Goal: Check status: Check status

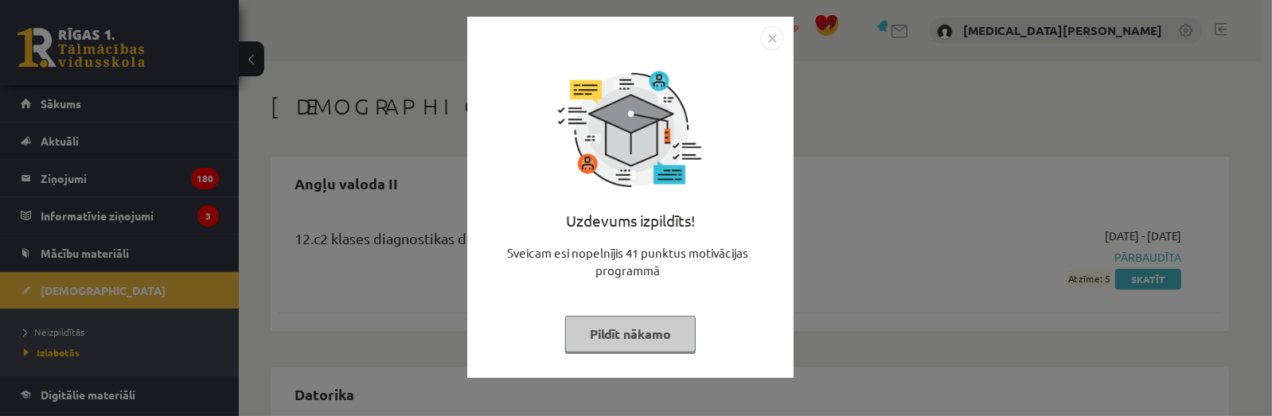
click at [656, 353] on div "Uzdevums izpildīts! Sveicam esi nopelnījis 41 punktus motivācijas programmā Pil…" at bounding box center [630, 209] width 307 height 318
drag, startPoint x: 653, startPoint y: 333, endPoint x: 667, endPoint y: 323, distance: 17.2
click at [653, 333] on button "Pildīt nākamo" at bounding box center [630, 334] width 131 height 37
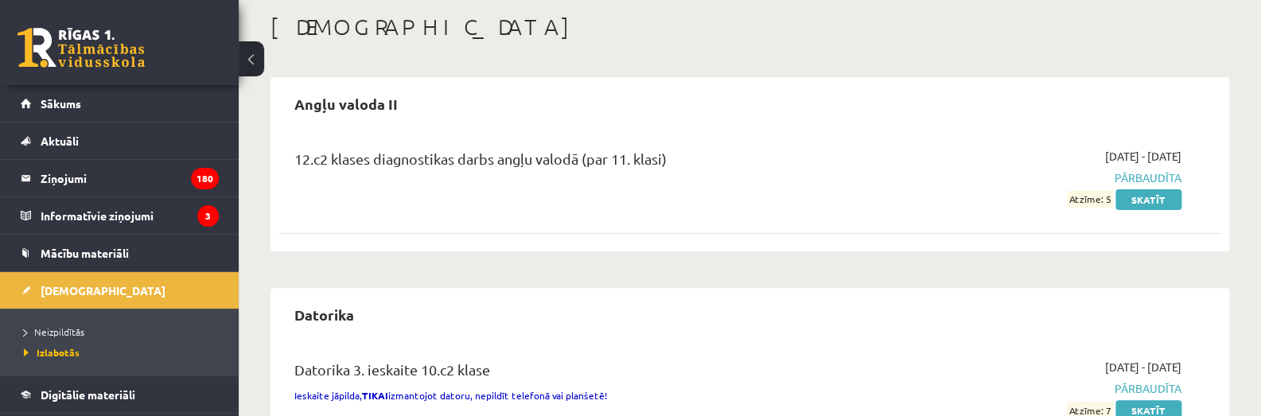
scroll to position [72, 0]
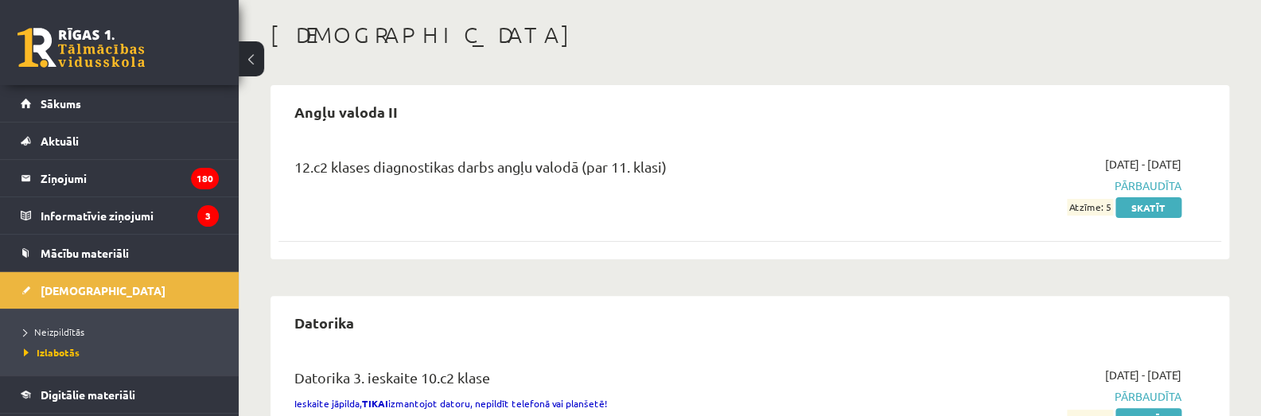
click at [64, 321] on li "Neizpildītās" at bounding box center [123, 331] width 199 height 21
click at [61, 334] on span "Neizpildītās" at bounding box center [58, 331] width 69 height 13
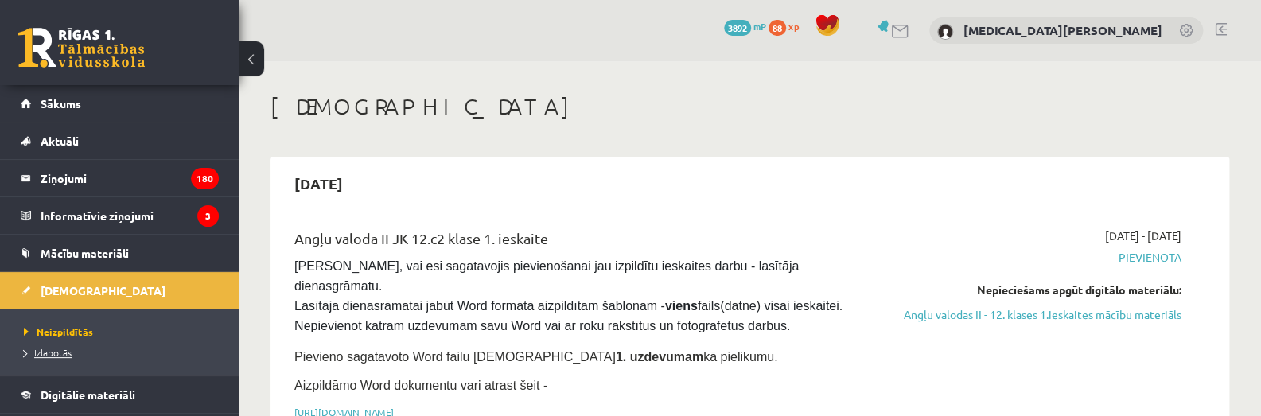
click at [49, 357] on link "Izlabotās" at bounding box center [123, 352] width 199 height 14
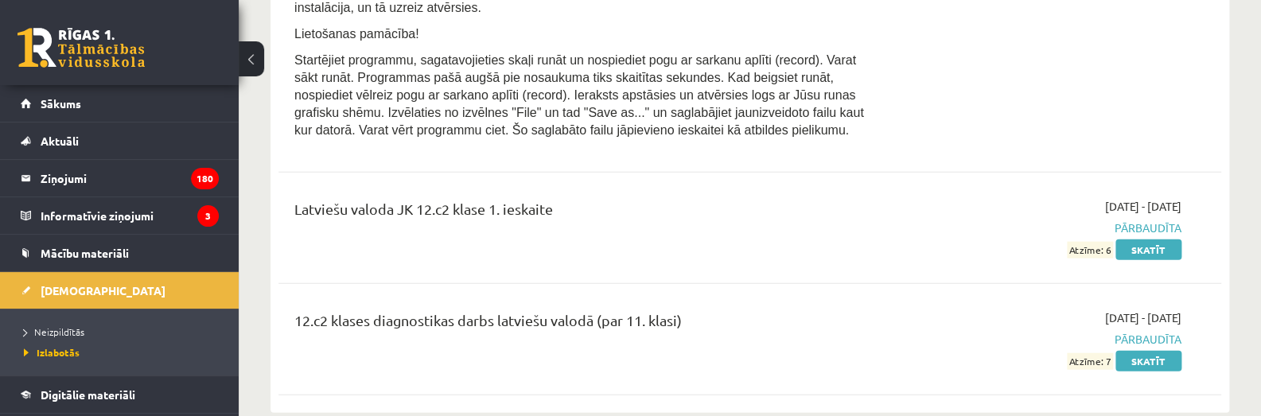
scroll to position [4340, 0]
click at [1151, 351] on link "Skatīt" at bounding box center [1149, 361] width 66 height 21
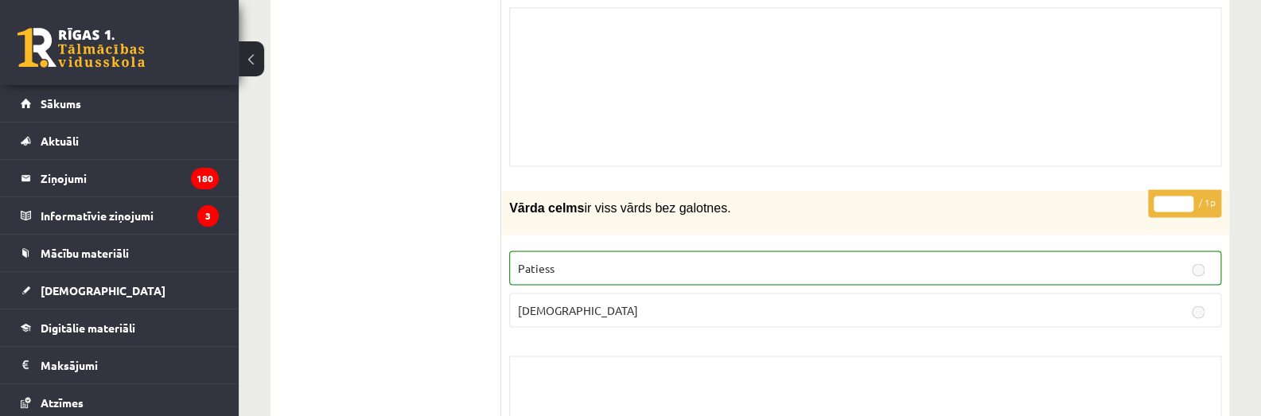
scroll to position [1085, 0]
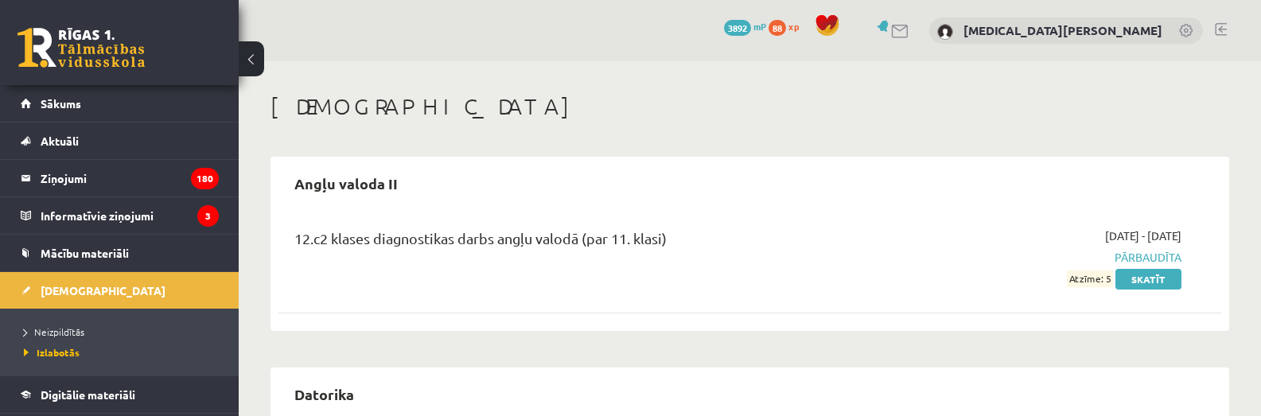
scroll to position [4340, 0]
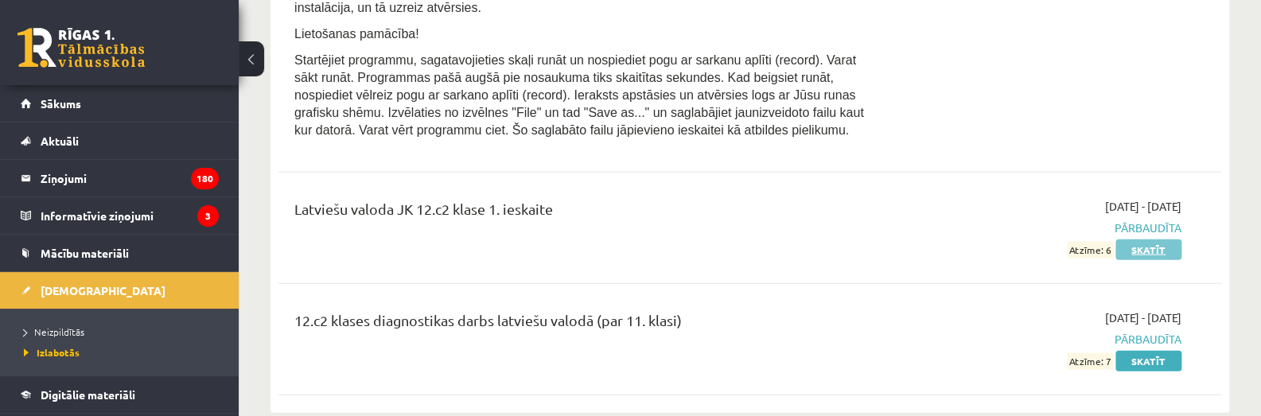
click at [1160, 240] on link "Skatīt" at bounding box center [1149, 250] width 66 height 21
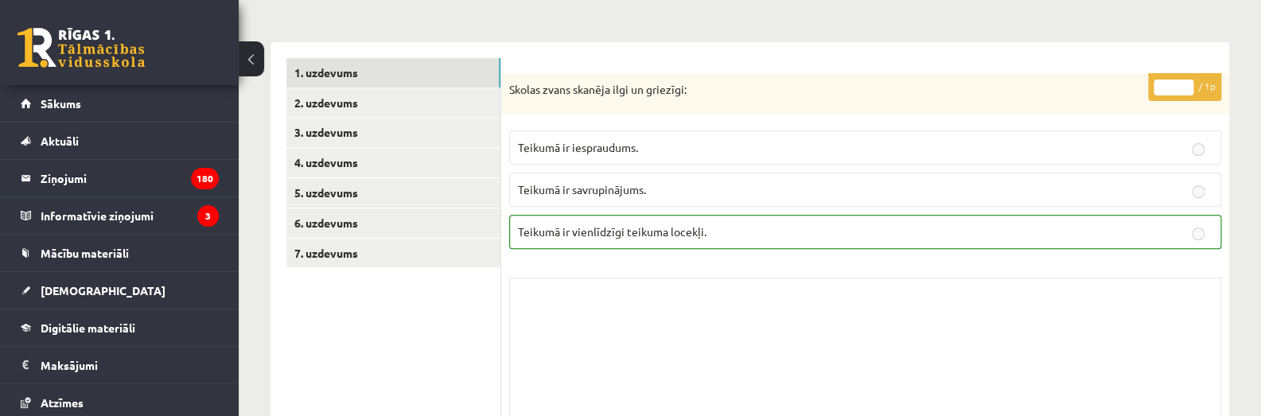
scroll to position [216, 0]
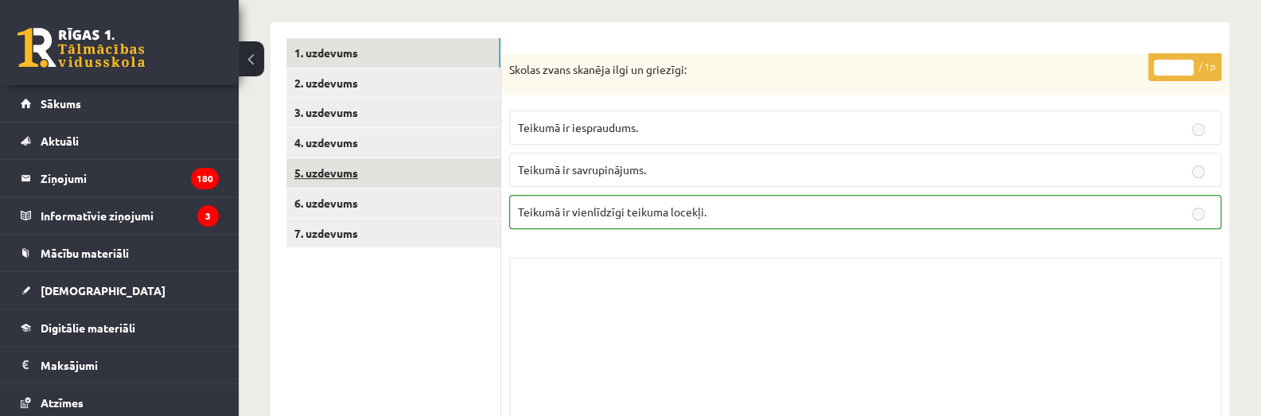
click at [415, 164] on link "5. uzdevums" at bounding box center [393, 172] width 214 height 29
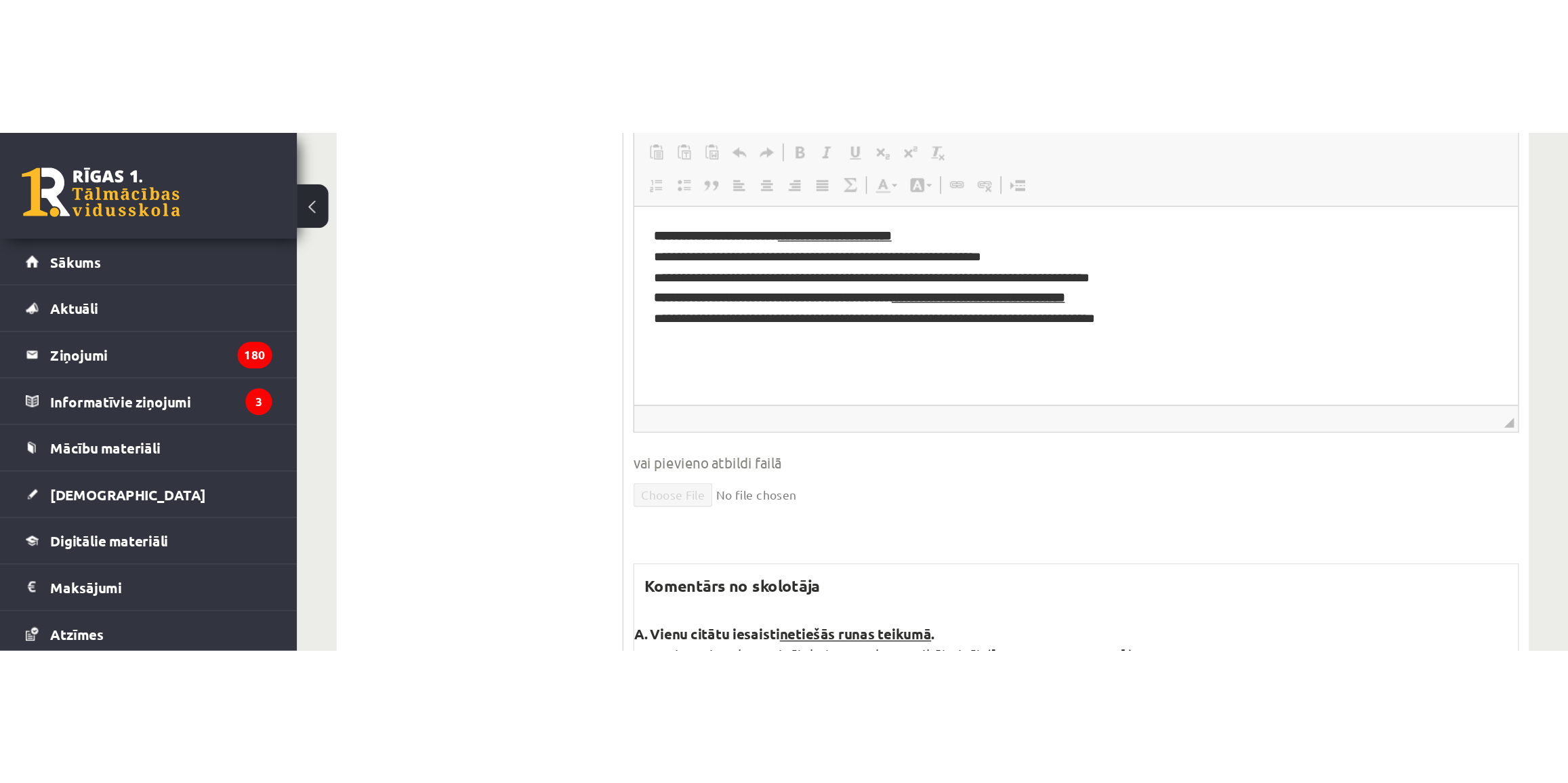
scroll to position [129, 0]
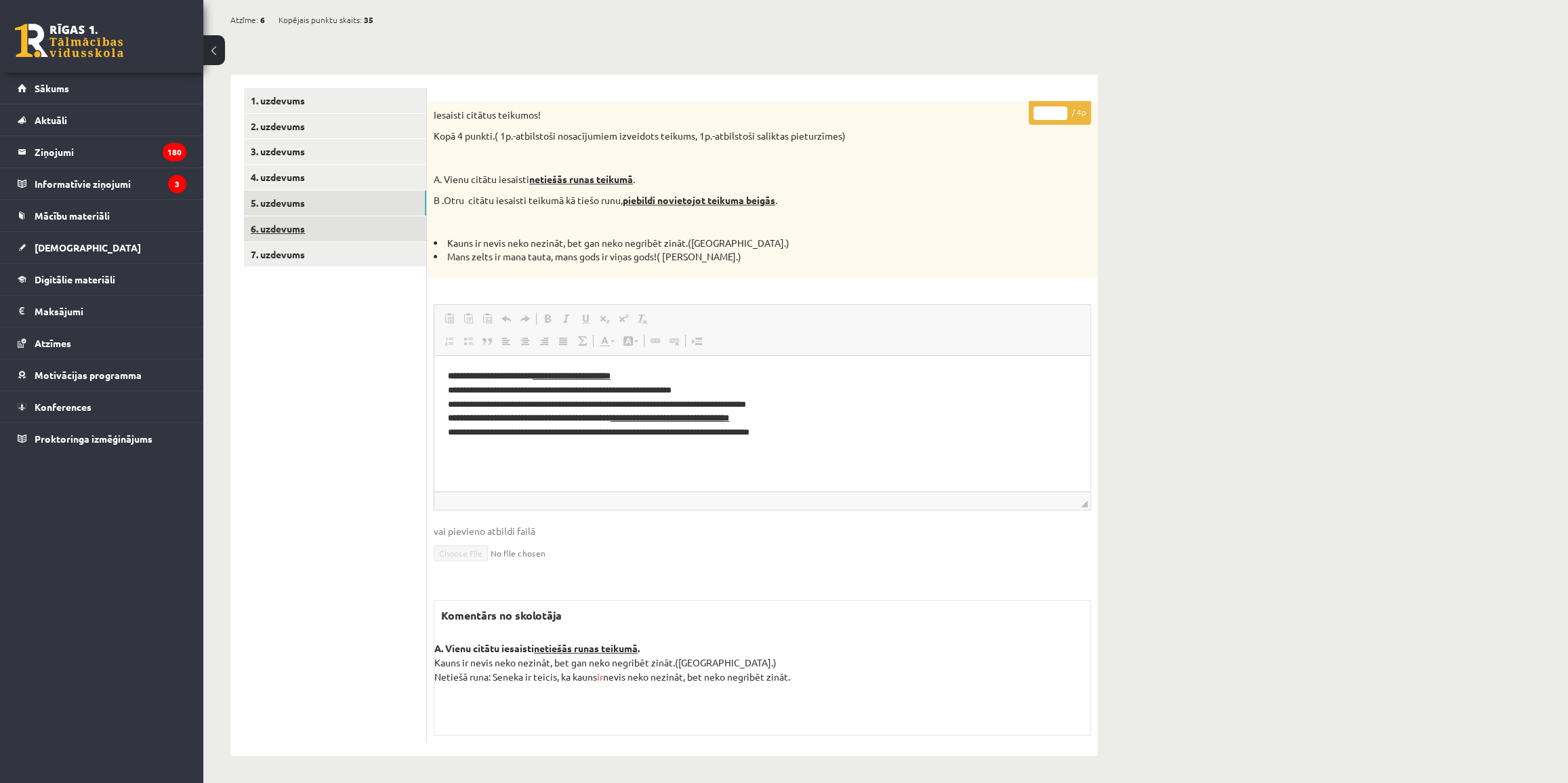
click at [365, 230] on link "6. uzdevums" at bounding box center [335, 228] width 182 height 25
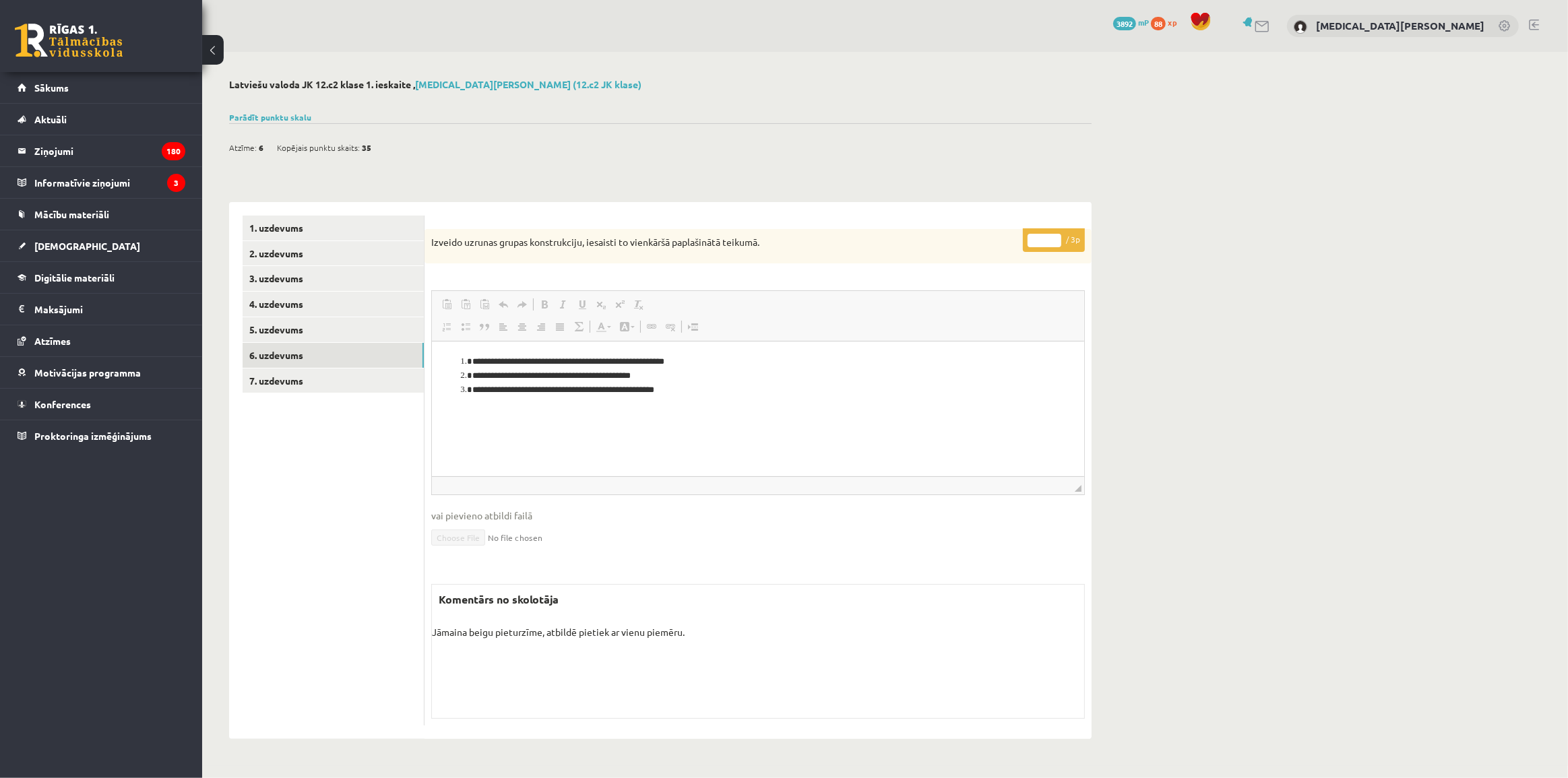
scroll to position [0, 0]
click at [1067, 351] on div "Latviešu valoda JK 12.c2 klase 1. ieskaite , [MEDICAL_DATA][PERSON_NAME] (12.c2…" at bounding box center [885, 409] width 1366 height 715
